Goal: Book appointment/travel/reservation

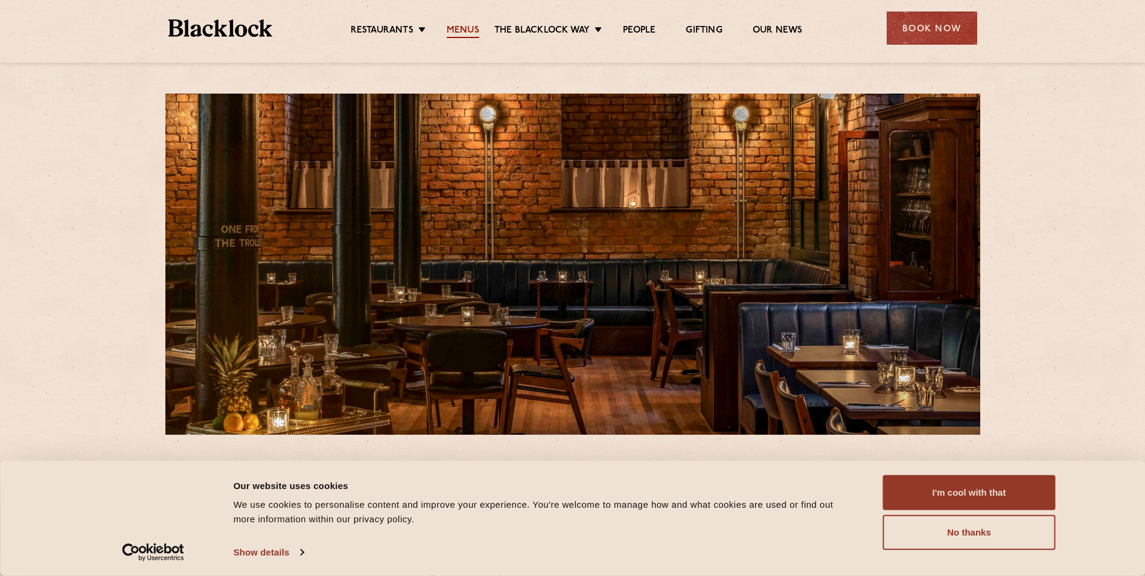
click at [469, 30] on link "Menus" at bounding box center [463, 31] width 33 height 13
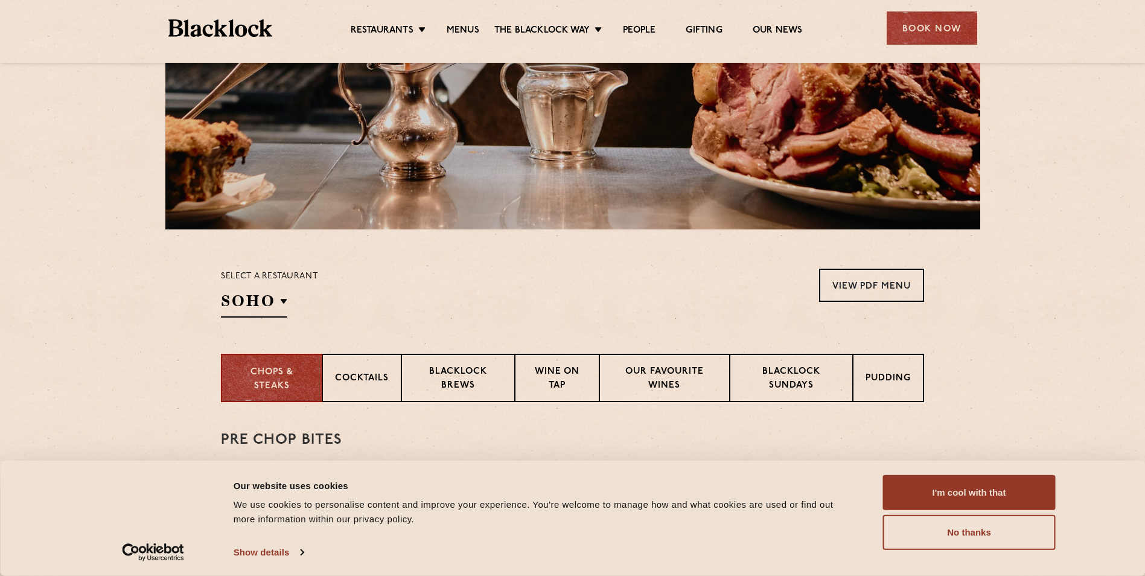
scroll to position [322, 0]
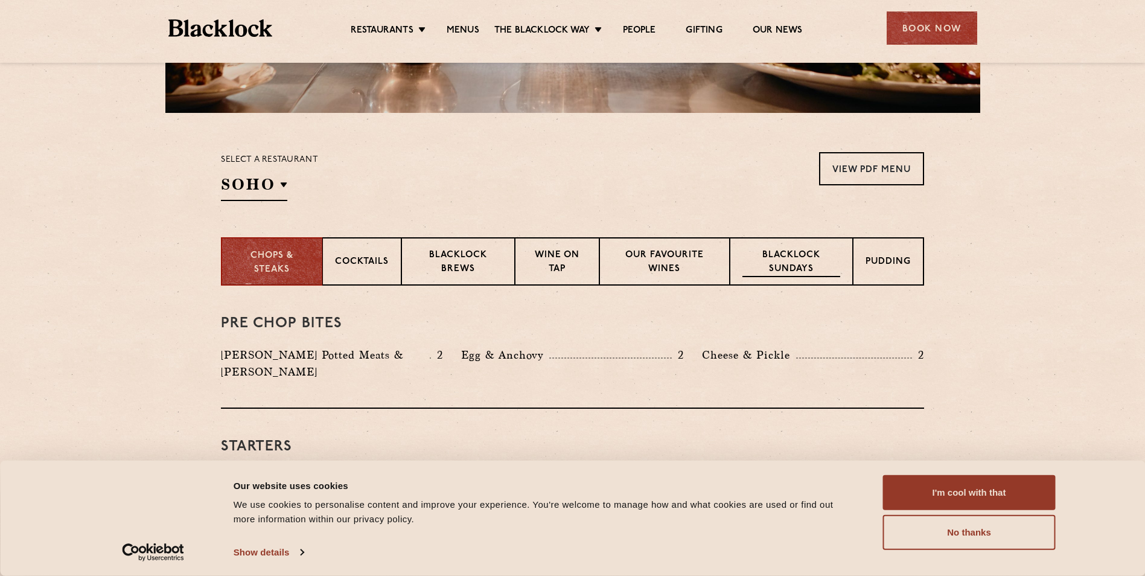
click at [776, 256] on p "Blacklock Sundays" at bounding box center [791, 263] width 98 height 28
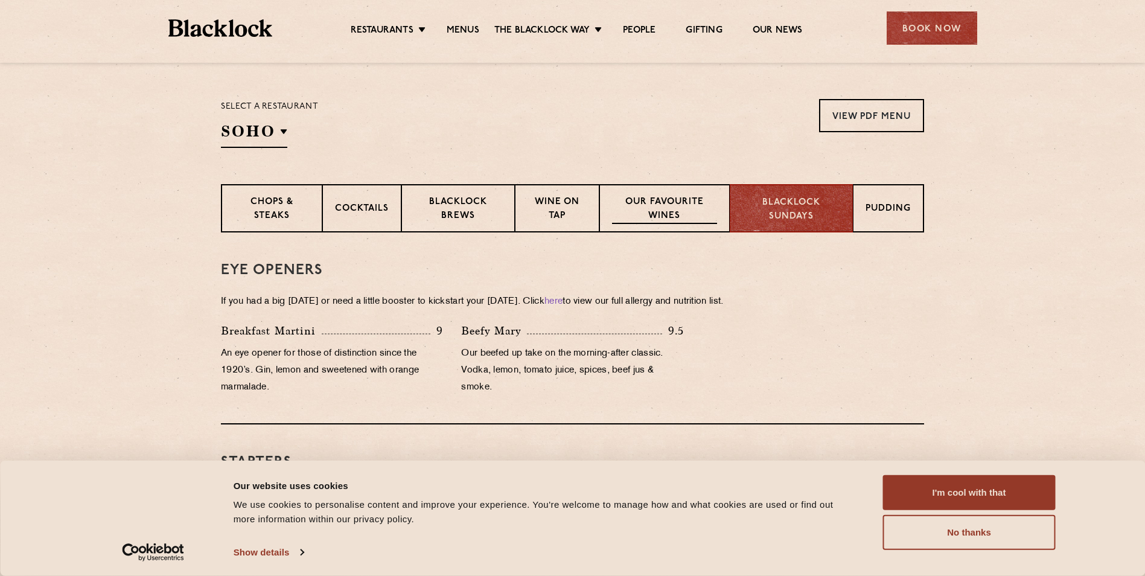
scroll to position [339, 0]
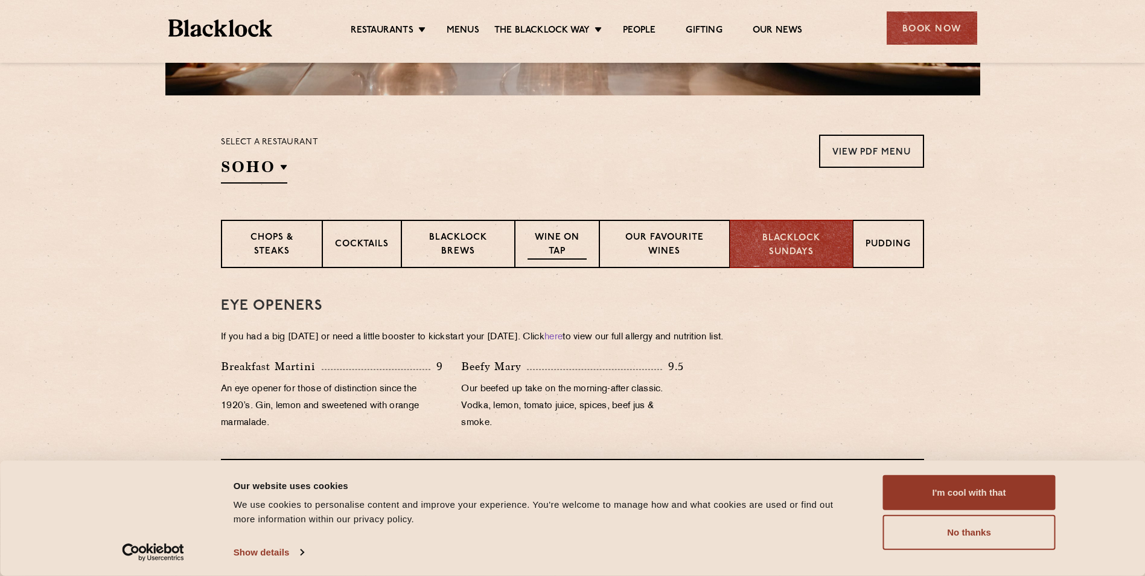
click at [556, 238] on p "Wine on Tap" at bounding box center [556, 245] width 59 height 28
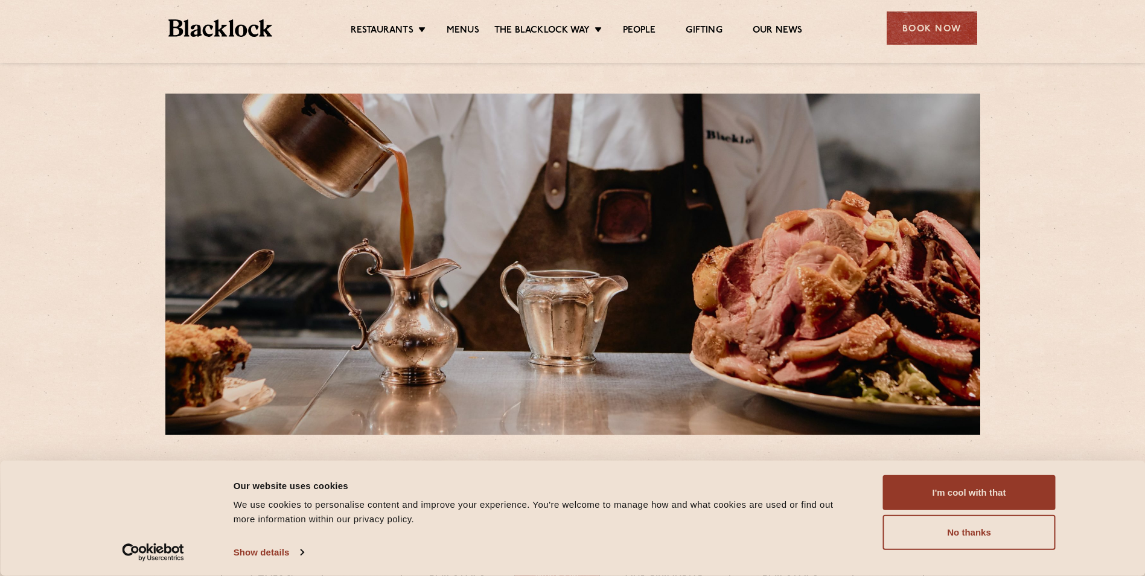
scroll to position [161, 0]
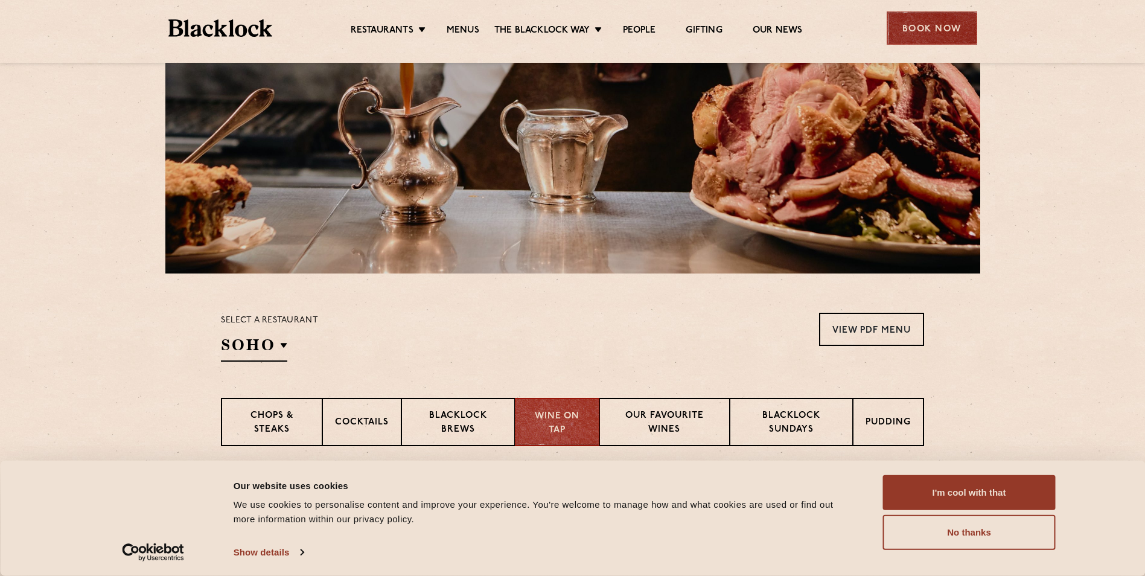
click at [937, 22] on div "Book Now" at bounding box center [931, 27] width 91 height 33
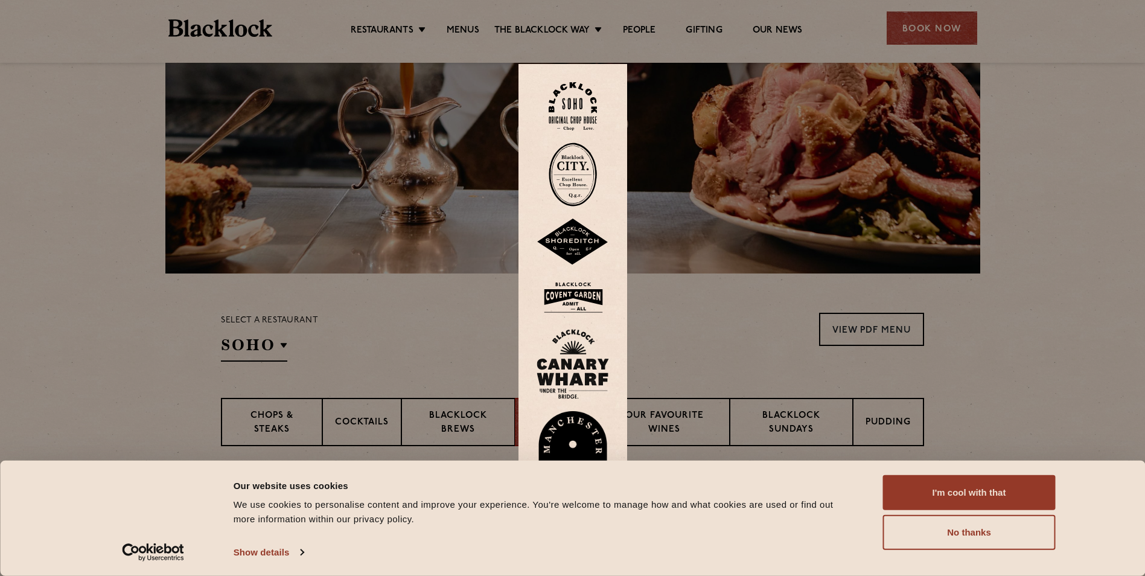
click at [568, 420] on img at bounding box center [572, 452] width 72 height 83
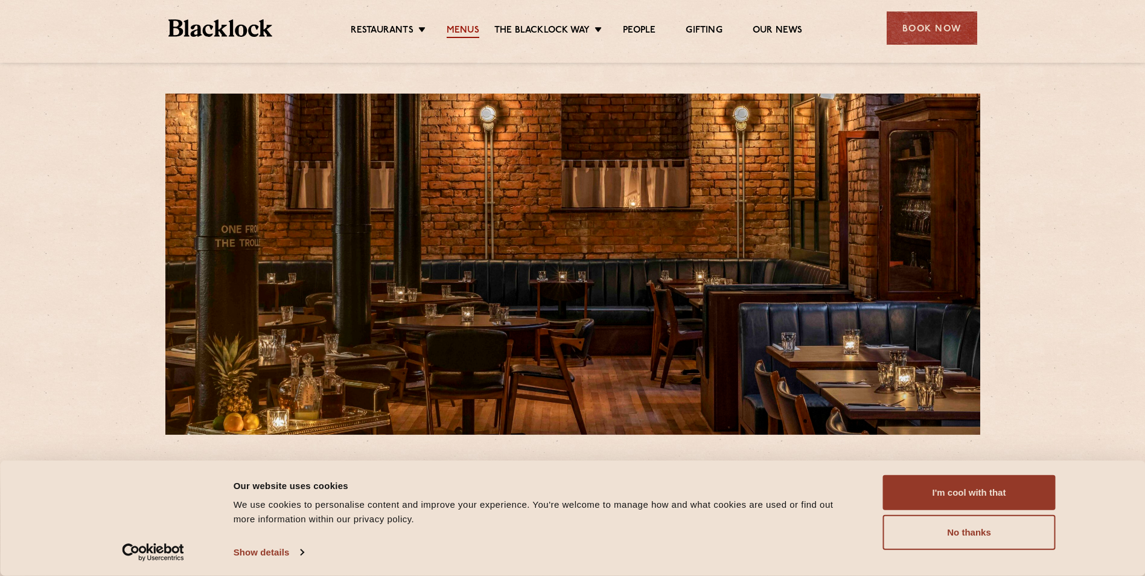
click at [458, 27] on link "Menus" at bounding box center [463, 31] width 33 height 13
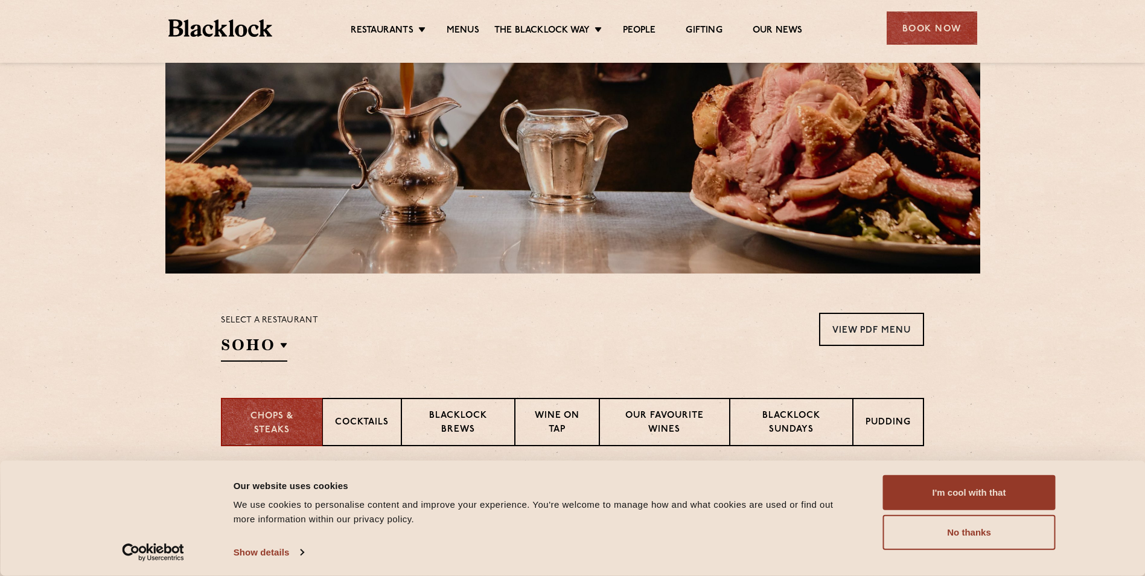
scroll to position [483, 0]
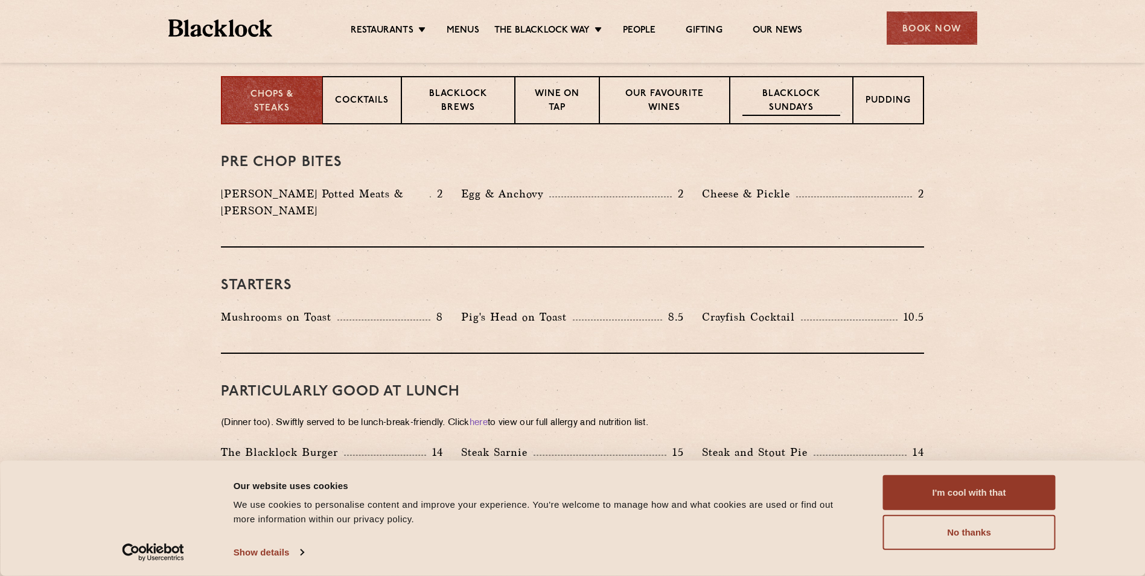
click at [783, 97] on p "Blacklock Sundays" at bounding box center [791, 102] width 98 height 28
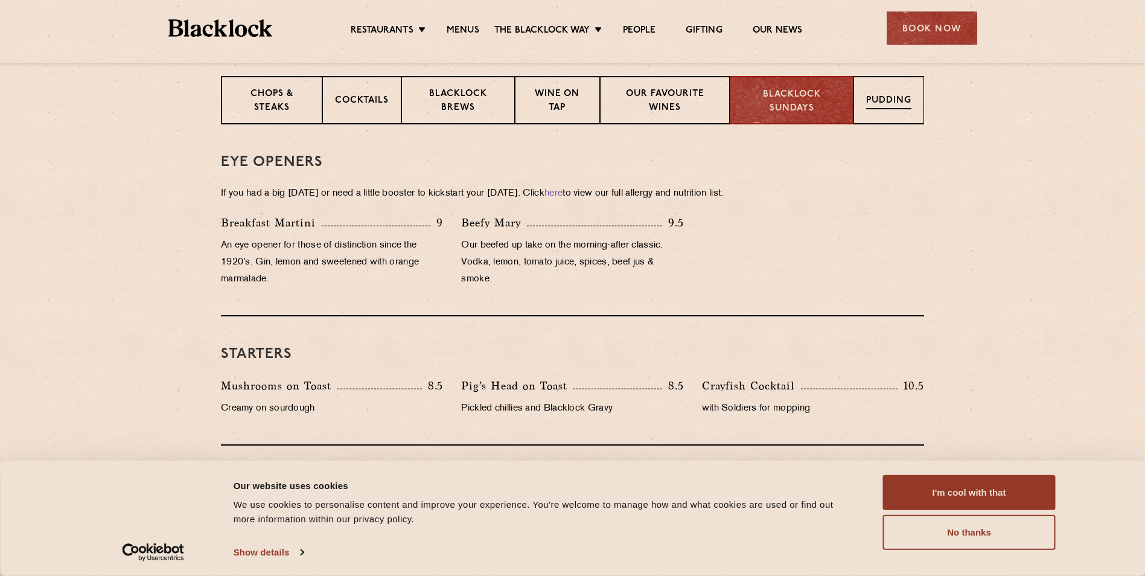
click at [886, 100] on p "Pudding" at bounding box center [888, 101] width 45 height 15
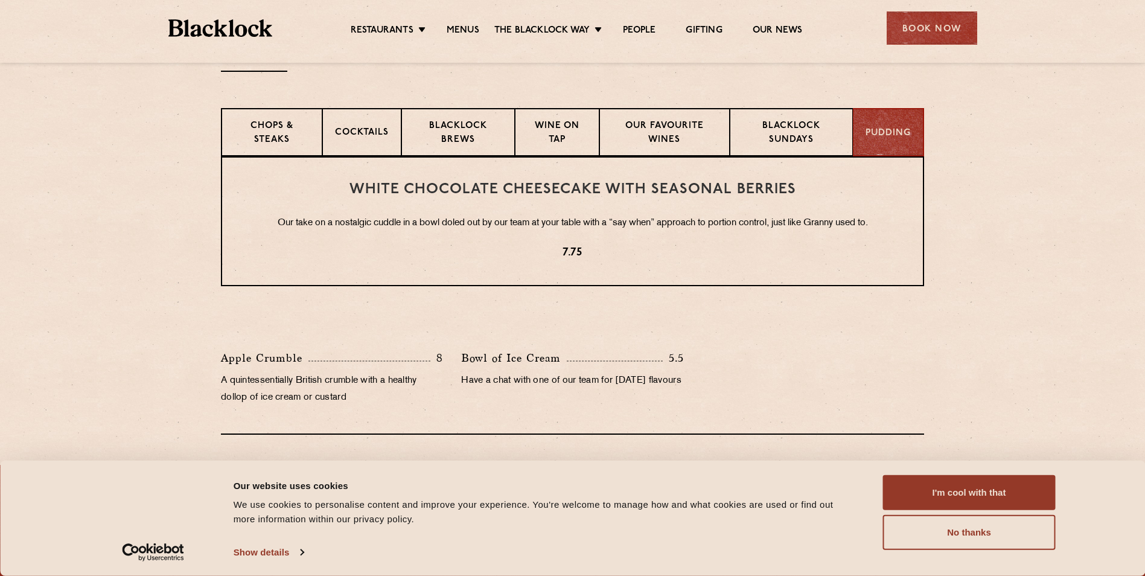
scroll to position [440, 0]
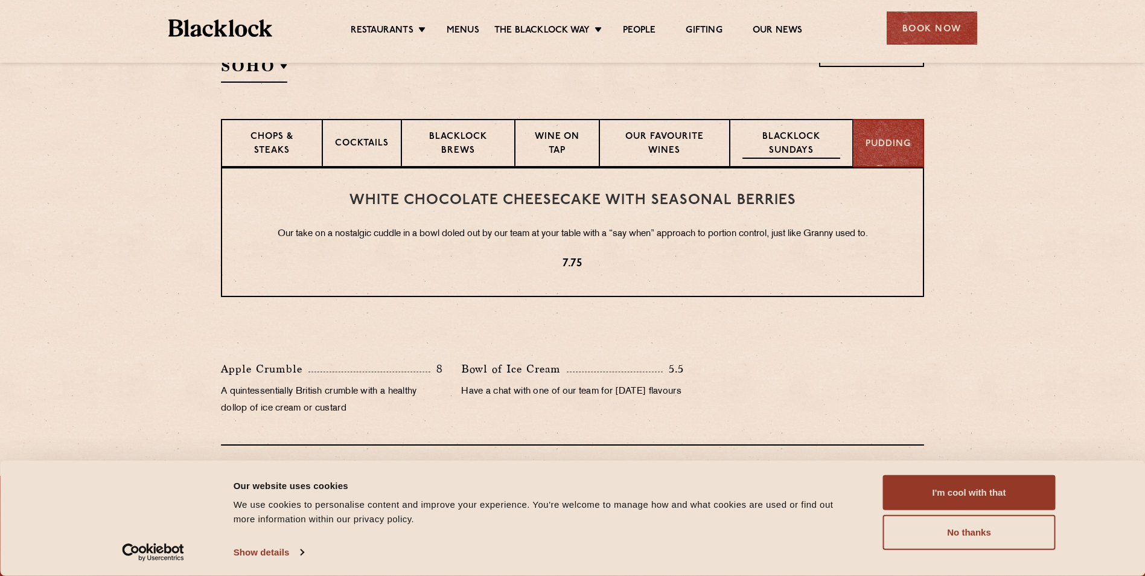
click at [785, 135] on p "Blacklock Sundays" at bounding box center [791, 144] width 98 height 28
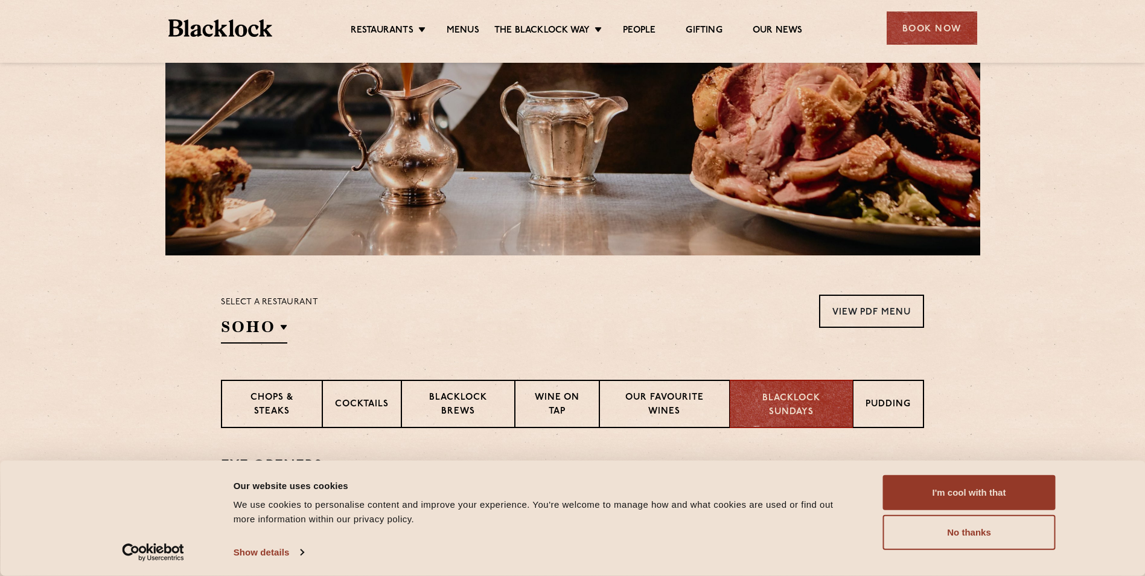
scroll to position [0, 0]
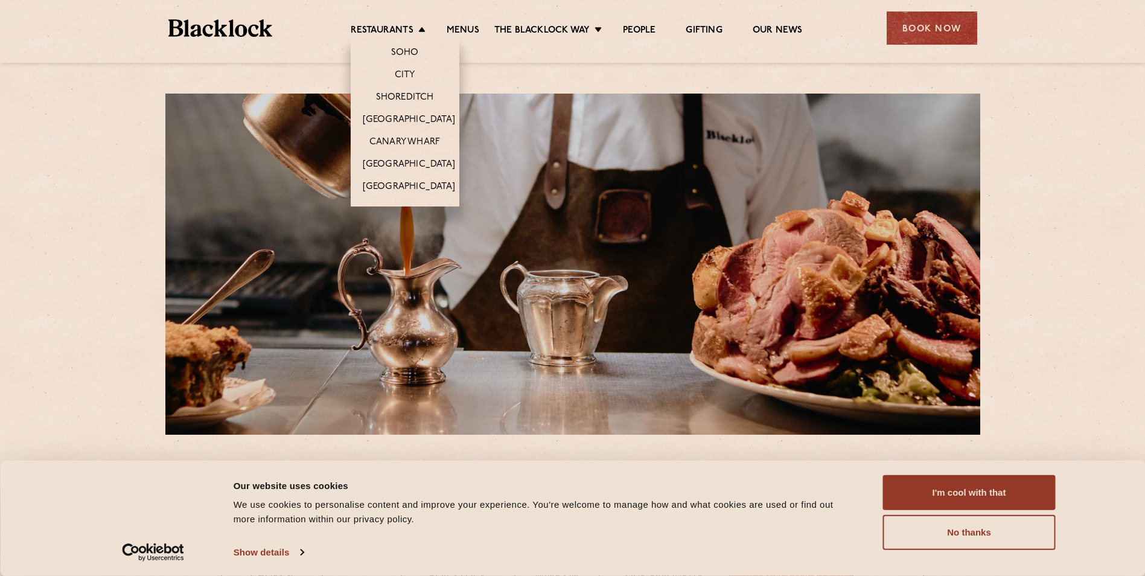
click at [404, 157] on li "[GEOGRAPHIC_DATA]" at bounding box center [405, 164] width 109 height 22
click at [398, 164] on link "[GEOGRAPHIC_DATA]" at bounding box center [409, 165] width 92 height 13
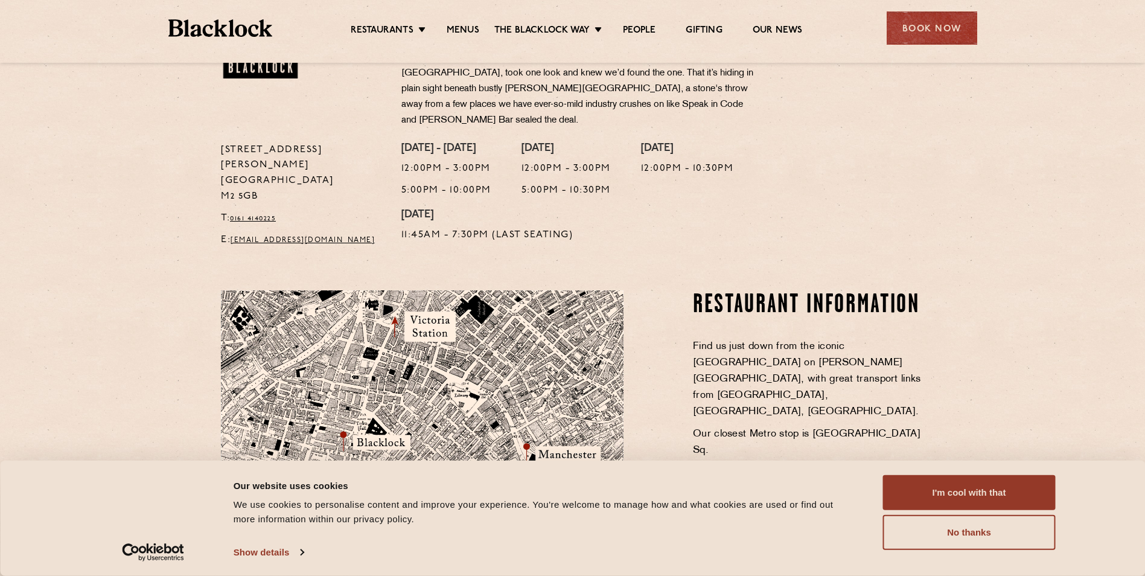
scroll to position [644, 0]
